Goal: Task Accomplishment & Management: Use online tool/utility

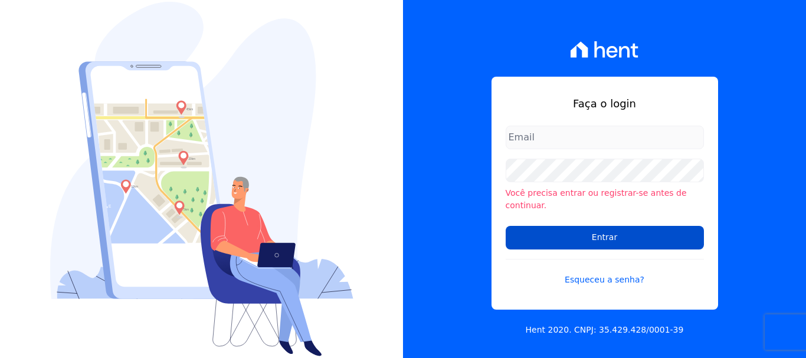
type input "[EMAIL_ADDRESS][DOMAIN_NAME]"
click at [606, 230] on input "Entrar" at bounding box center [604, 238] width 198 height 24
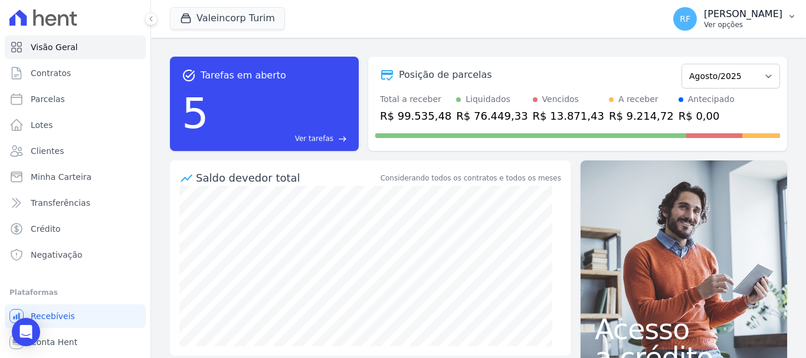
click at [728, 22] on p "Ver opções" at bounding box center [743, 24] width 78 height 9
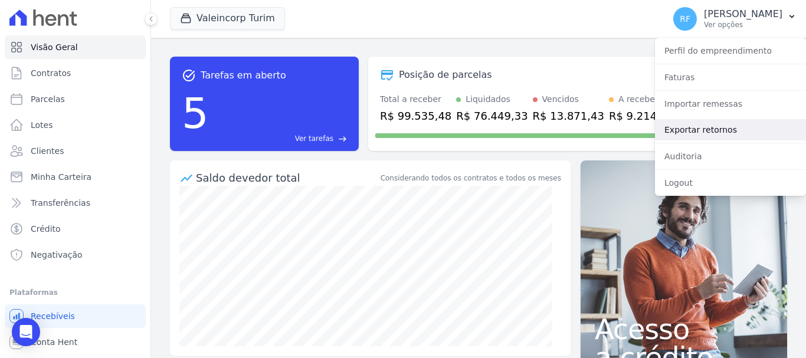
click at [704, 128] on link "Exportar retornos" at bounding box center [730, 129] width 151 height 21
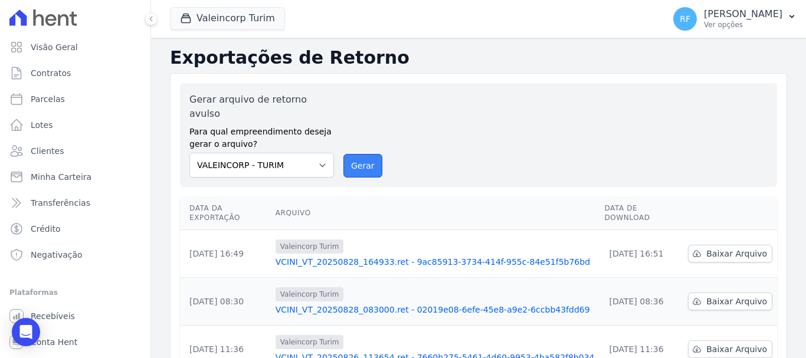
click at [361, 154] on button "Gerar" at bounding box center [362, 166] width 39 height 24
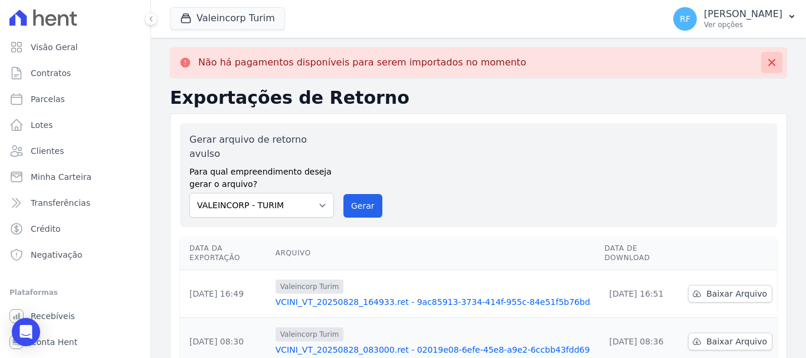
click at [765, 58] on icon at bounding box center [771, 63] width 12 height 12
